Goal: Find specific page/section: Find specific page/section

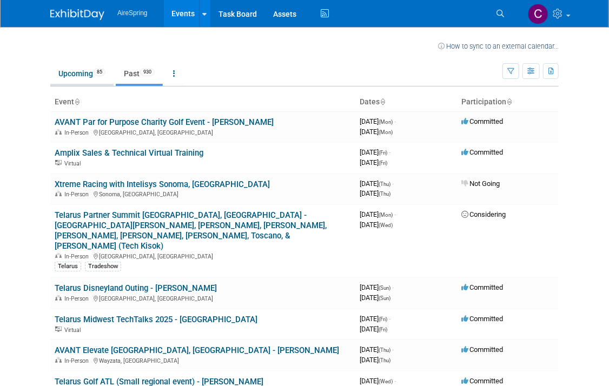
click at [77, 78] on link "Upcoming 85" at bounding box center [81, 73] width 63 height 21
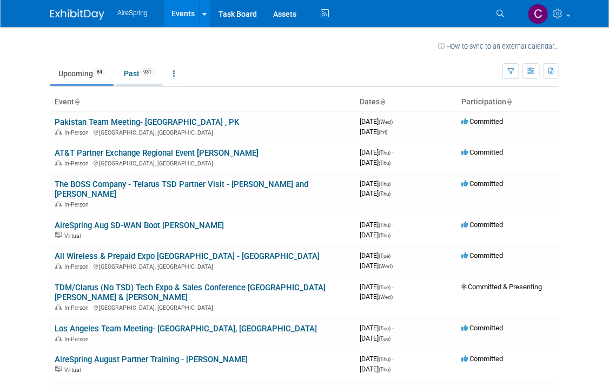
click at [131, 77] on link "Past 931" at bounding box center [139, 73] width 47 height 21
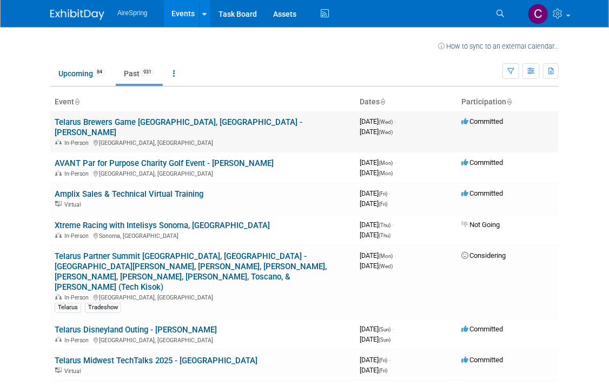
click at [103, 138] on div "In-Person Milwaukee, WI" at bounding box center [203, 142] width 297 height 9
click at [104, 124] on link "Telarus Brewers Game Milwaukee, WI - Curtin" at bounding box center [179, 127] width 248 height 20
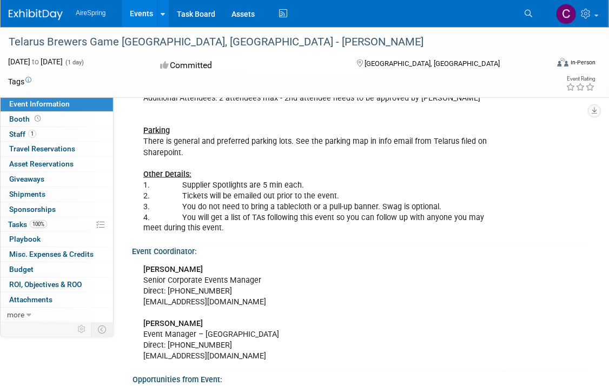
scroll to position [595, 0]
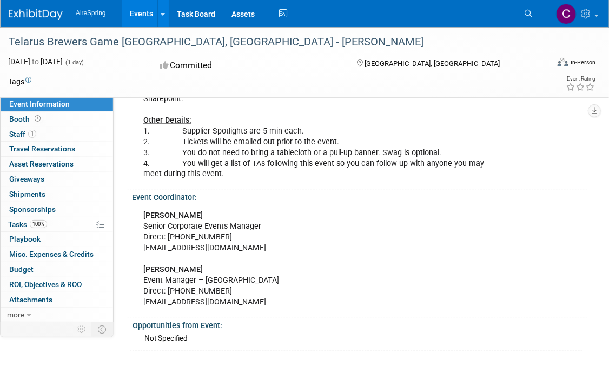
click at [88, 76] on td at bounding box center [259, 81] width 457 height 11
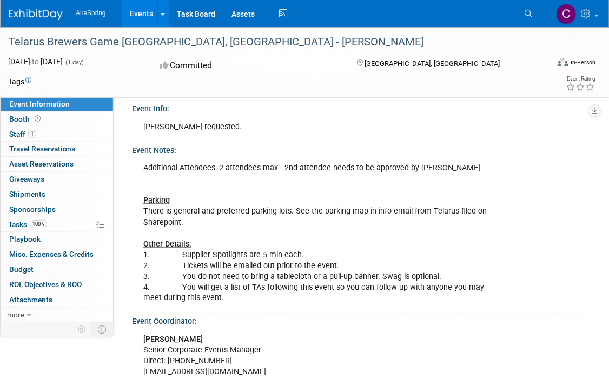
scroll to position [433, 0]
